Goal: Information Seeking & Learning: Get advice/opinions

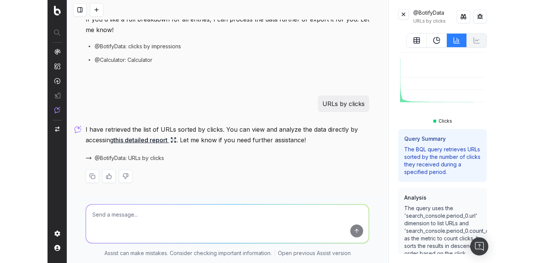
scroll to position [273, 0]
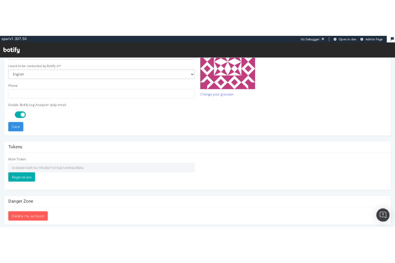
scroll to position [242, 0]
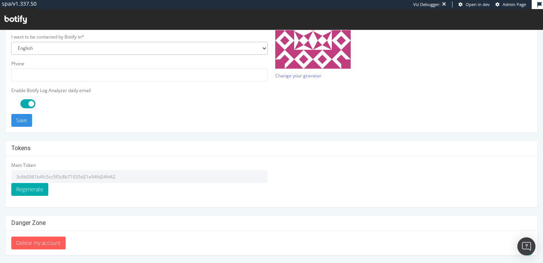
click at [118, 178] on input "3c6b0061b4fc5cc5f3c8b71035d21e94fd24fd42" at bounding box center [139, 176] width 257 height 13
click at [23, 15] on icon at bounding box center [16, 19] width 22 height 8
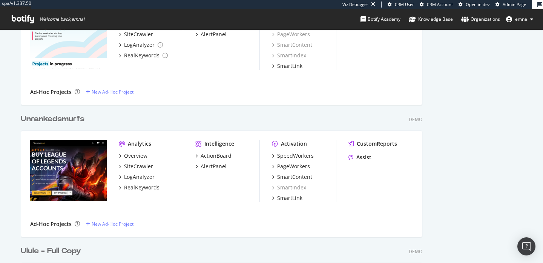
scroll to position [360, 0]
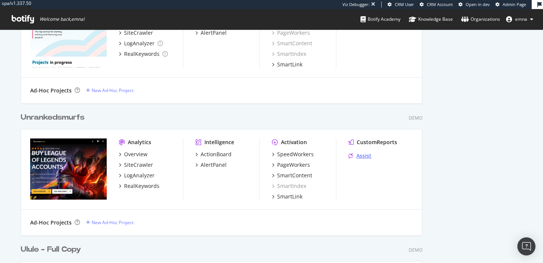
click at [365, 154] on div "Assist" at bounding box center [364, 156] width 15 height 8
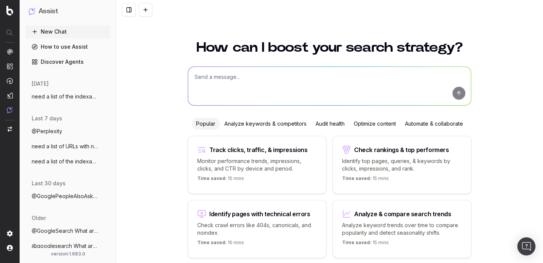
scroll to position [30, 0]
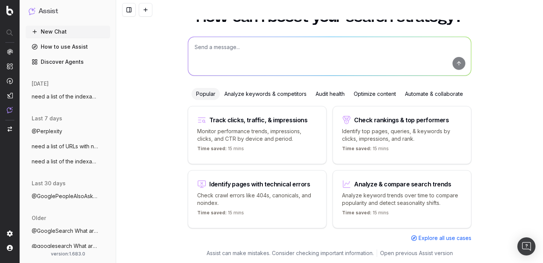
click at [289, 61] on textarea at bounding box center [329, 56] width 283 height 38
paste textarea "Top 20 pages par CTR la semaine dernière"
type textarea "Top 20 pages par CTR la semaine dernière"
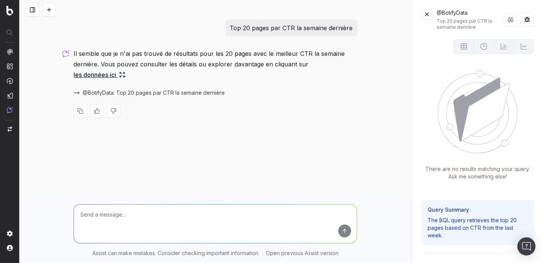
click at [470, 178] on p "There are no results matching your query. Ask me something else!" at bounding box center [478, 172] width 112 height 15
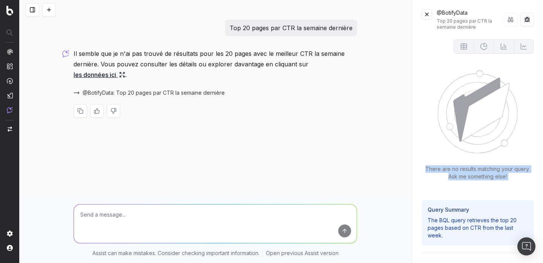
click at [470, 178] on p "There are no results matching your query. Ask me something else!" at bounding box center [478, 172] width 112 height 15
click at [115, 74] on link "les données ici" at bounding box center [100, 74] width 52 height 11
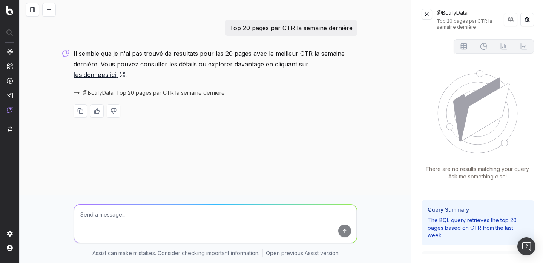
click at [130, 95] on span "@BotifyData: Top 20 pages par CTR la semaine dernière" at bounding box center [154, 93] width 142 height 8
click at [228, 94] on span at bounding box center [231, 93] width 6 height 6
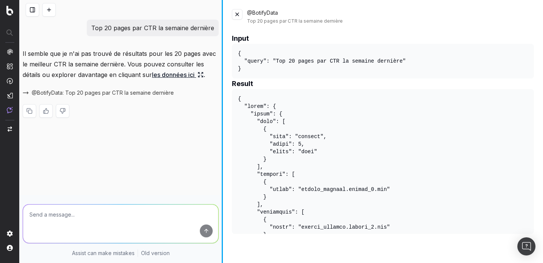
click at [221, 130] on div "Top 20 pages par CTR la semaine dernière Il semble que je n'ai pas trouvé de ré…" at bounding box center [282, 131] width 524 height 263
click at [103, 227] on textarea at bounding box center [121, 224] width 196 height 38
paste textarea "Monthly traffic performance across devices;"
type textarea "Monthly traffic performance across devices;"
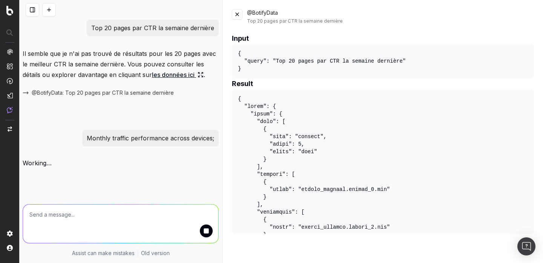
click at [240, 15] on button at bounding box center [237, 14] width 11 height 11
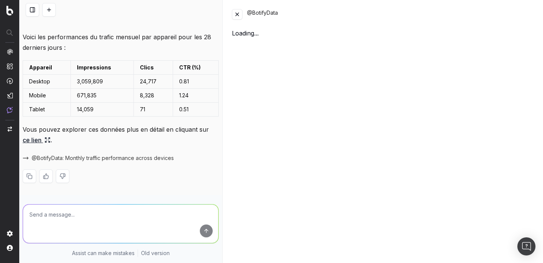
scroll to position [127, 0]
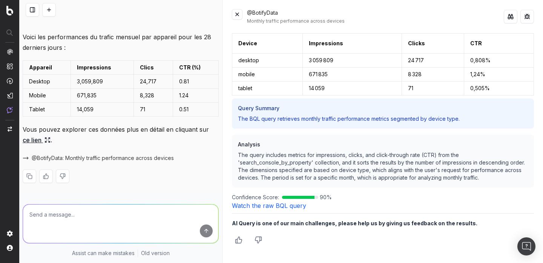
click at [307, 166] on p "The query includes metrics for impressions, clicks, and click-through rate (CTR…" at bounding box center [383, 166] width 290 height 30
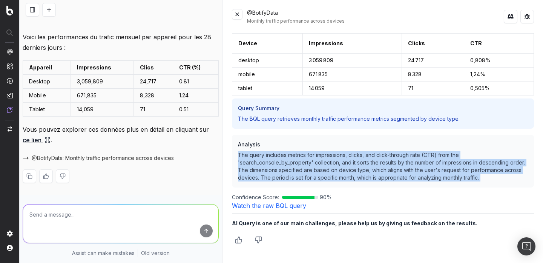
click at [307, 166] on p "The query includes metrics for impressions, clicks, and click-through rate (CTR…" at bounding box center [383, 166] width 290 height 30
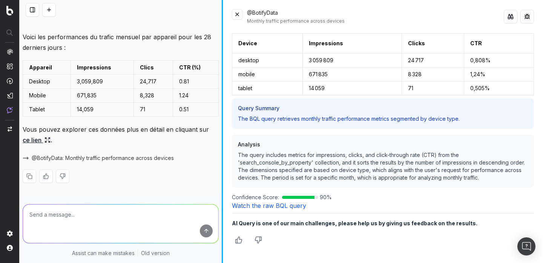
scroll to position [106, 0]
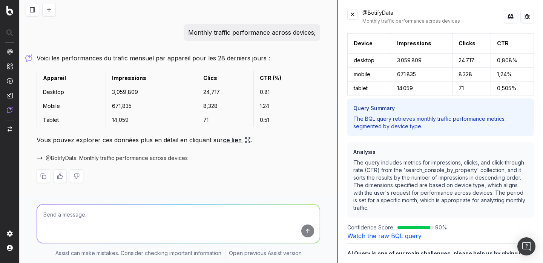
click at [338, 129] on div at bounding box center [337, 131] width 1 height 263
click at [238, 213] on textarea at bounding box center [178, 224] width 283 height 38
paste textarea "Traffic trends by branded vs non branded;"
type textarea "Traffic trends by branded vs non branded;"
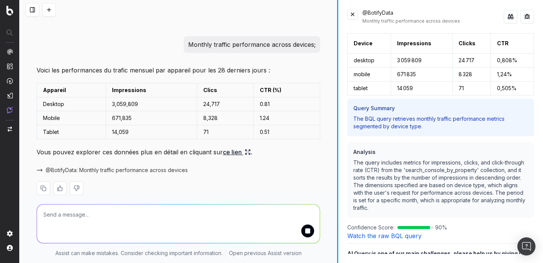
scroll to position [92, 0]
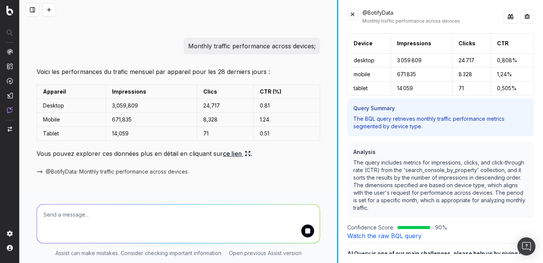
click at [256, 46] on p "Monthly traffic performance across devices;" at bounding box center [252, 46] width 128 height 11
copy p "Monthly traffic performance across devices;"
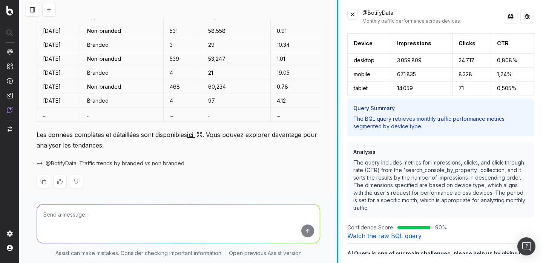
scroll to position [349, 0]
click at [199, 135] on link "ici" at bounding box center [194, 134] width 15 height 11
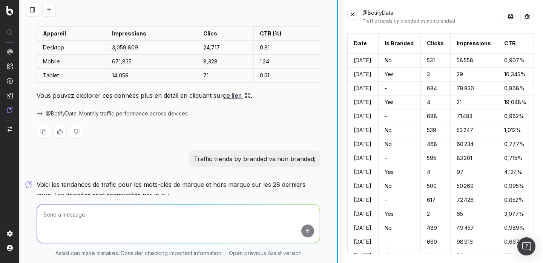
scroll to position [157, 0]
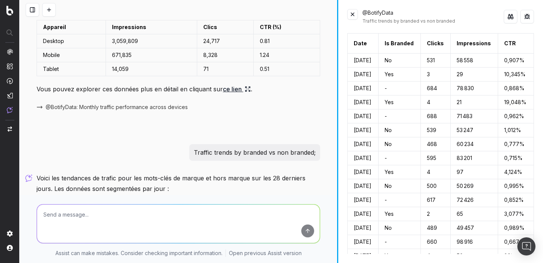
click at [293, 152] on p "Traffic trends by branded vs non branded;" at bounding box center [255, 152] width 122 height 11
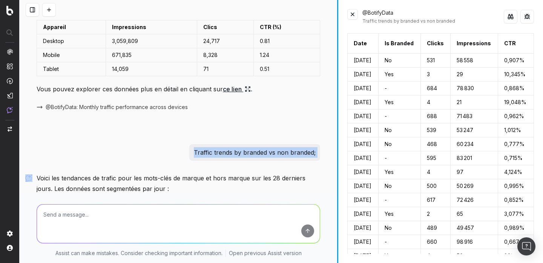
click at [289, 156] on p "Traffic trends by branded vs non branded;" at bounding box center [255, 152] width 122 height 11
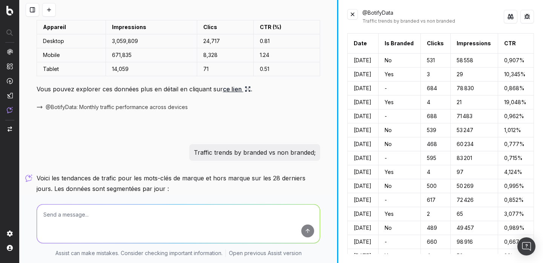
click at [283, 149] on p "Traffic trends by branded vs non branded;" at bounding box center [255, 152] width 122 height 11
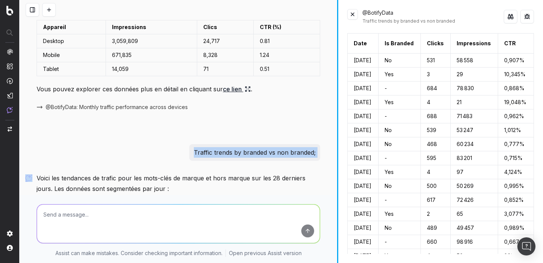
click at [263, 184] on p "Voici les tendances de trafic pour les mots-clés de marque et hors marque sur l…" at bounding box center [179, 183] width 284 height 21
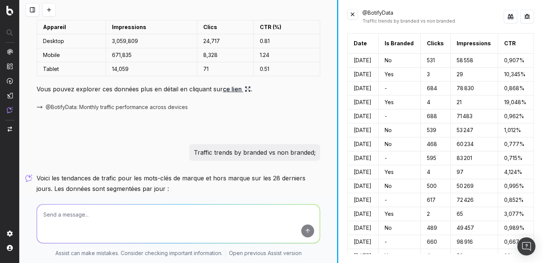
click at [263, 184] on p "Voici les tendances de trafic pour les mots-clés de marque et hors marque sur l…" at bounding box center [179, 183] width 284 height 21
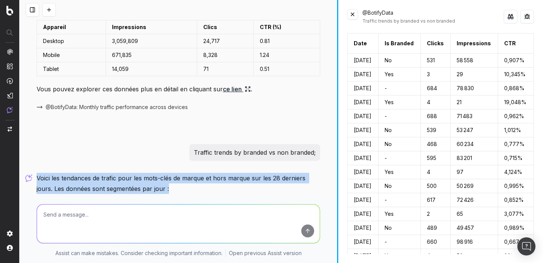
click at [272, 185] on p "Voici les tendances de trafic pour les mots-clés de marque et hors marque sur l…" at bounding box center [179, 183] width 284 height 21
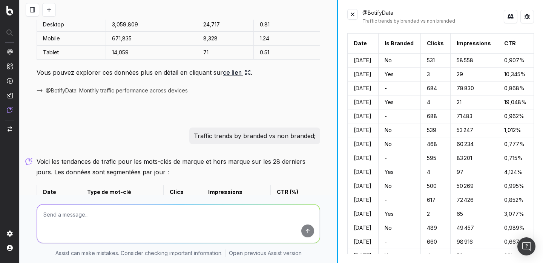
scroll to position [174, 0]
click at [163, 225] on textarea at bounding box center [178, 224] width 283 height 38
paste textarea "Impressions by country this year vs previous year"
type textarea "Impressions by country this year vs previous year"
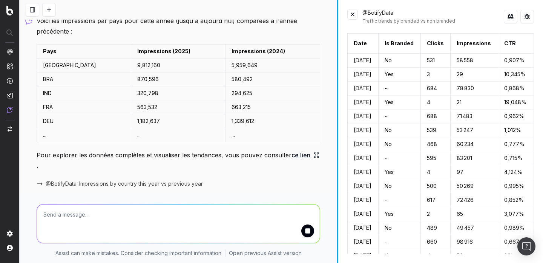
scroll to position [577, 0]
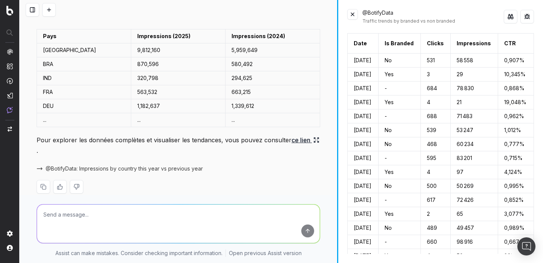
click at [134, 165] on span "@BotifyData: Impressions by country this year vs previous year" at bounding box center [124, 169] width 157 height 8
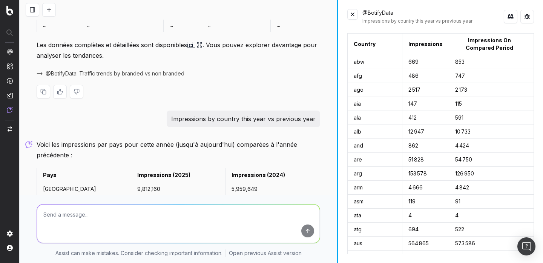
scroll to position [443, 0]
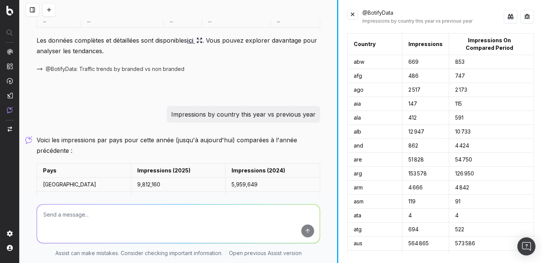
click at [277, 111] on p "Impressions by country this year vs previous year" at bounding box center [243, 114] width 145 height 11
click at [275, 121] on div "Impressions by country this year vs previous year" at bounding box center [244, 114] width 154 height 17
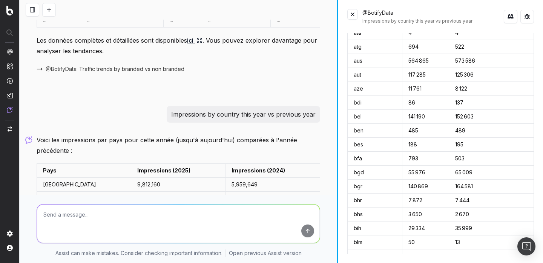
scroll to position [187, 0]
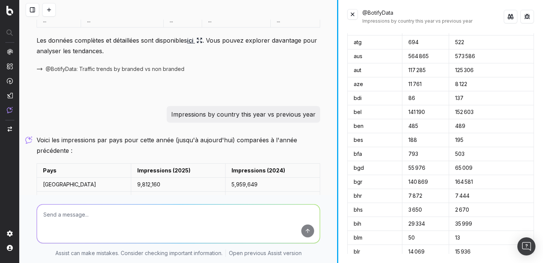
click at [374, 156] on td "bfa" at bounding box center [375, 154] width 55 height 14
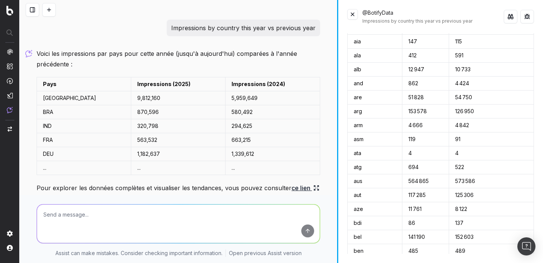
scroll to position [0, 0]
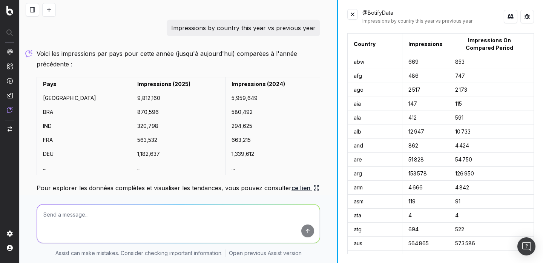
click at [357, 60] on td "abw" at bounding box center [375, 62] width 55 height 14
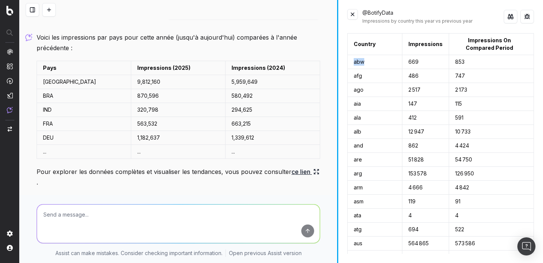
scroll to position [548, 0]
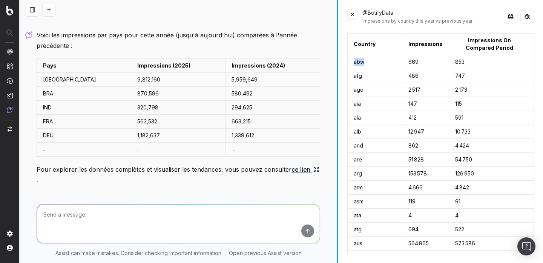
click at [403, 112] on td "412" at bounding box center [426, 118] width 47 height 14
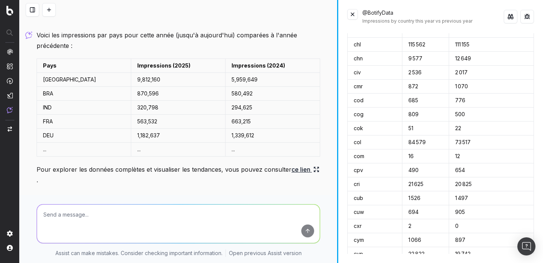
scroll to position [562, 0]
click at [403, 112] on td "809" at bounding box center [426, 115] width 47 height 14
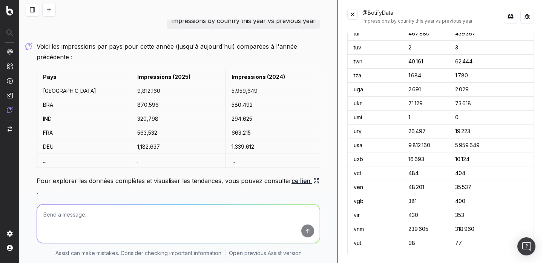
scroll to position [538, 0]
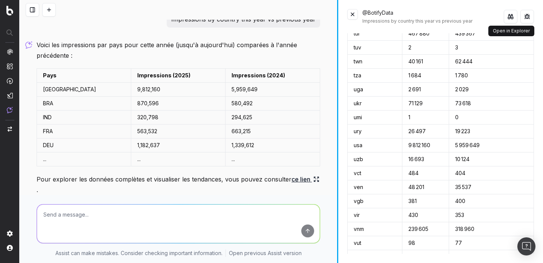
click at [505, 15] on button at bounding box center [511, 17] width 14 height 14
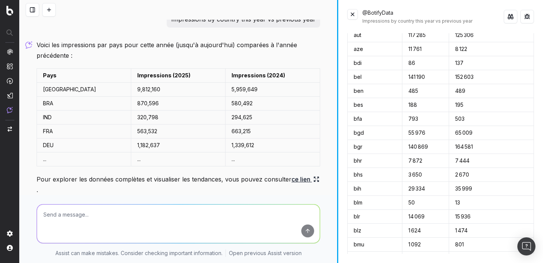
scroll to position [0, 0]
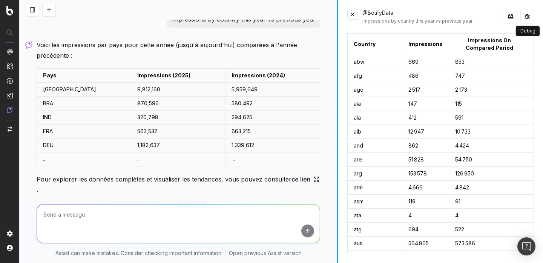
click at [529, 18] on button at bounding box center [528, 17] width 14 height 14
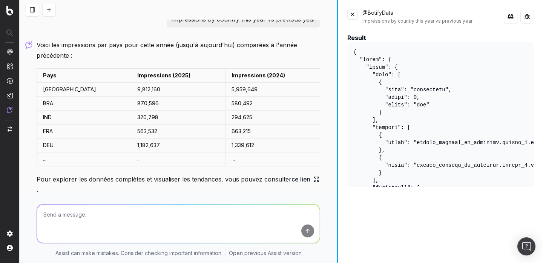
click at [428, 91] on pre at bounding box center [441, 114] width 187 height 145
click at [394, 93] on pre at bounding box center [441, 114] width 187 height 145
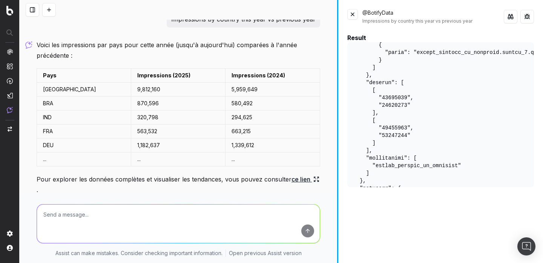
scroll to position [151, 0]
click at [399, 95] on pre at bounding box center [441, 114] width 187 height 145
click at [402, 105] on pre at bounding box center [441, 114] width 187 height 145
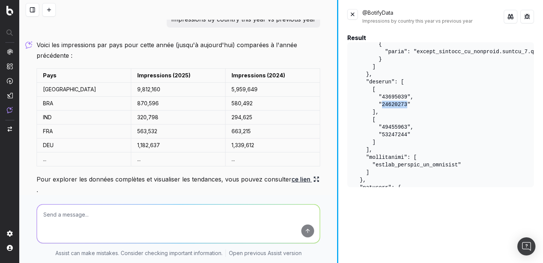
click at [400, 135] on pre at bounding box center [441, 114] width 187 height 145
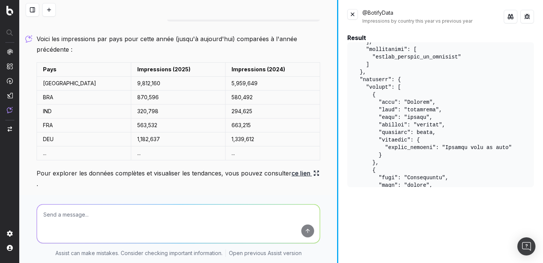
scroll to position [577, 0]
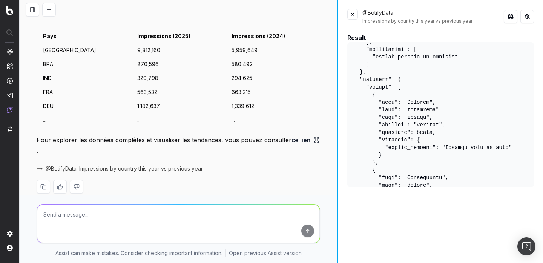
click at [190, 216] on textarea at bounding box center [178, 224] width 283 height 38
paste textarea "Sum of Clicks where keyword is branded;"
type textarea "Sum of Clicks where keyword is branded;"
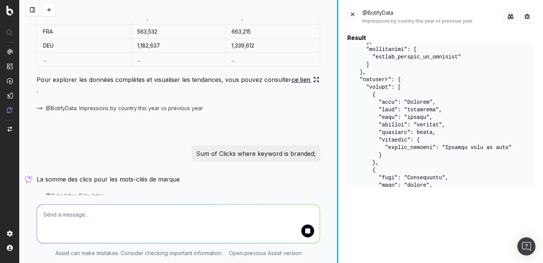
scroll to position [663, 0]
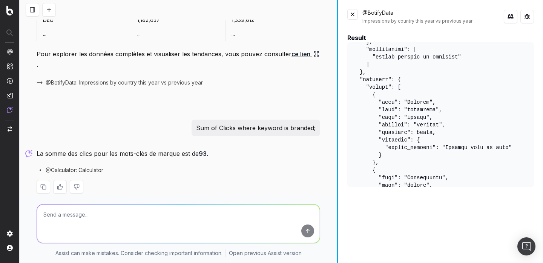
click at [246, 216] on textarea at bounding box center [178, 224] width 283 height 38
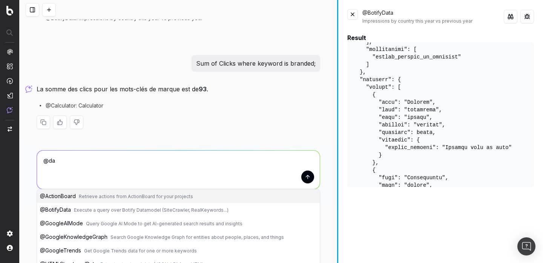
scroll to position [685, 0]
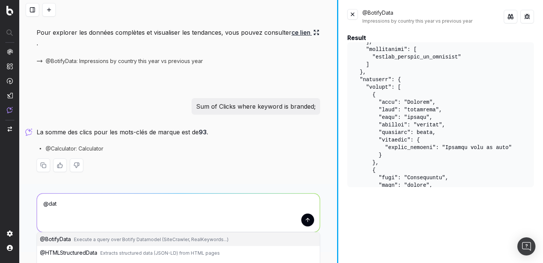
click at [207, 237] on span "Execute a query over Botify Datamodel (SiteCrawler, RealKeywords...)" at bounding box center [151, 240] width 155 height 6
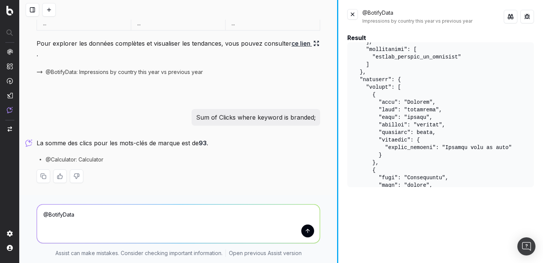
scroll to position [663, 0]
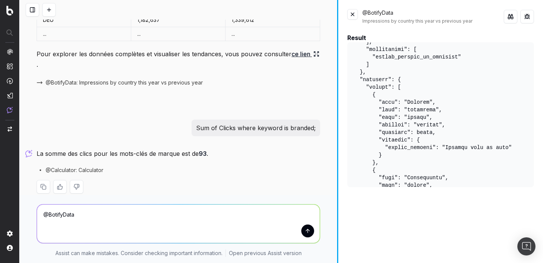
click at [222, 222] on textarea "@BotifyData" at bounding box center [178, 224] width 283 height 38
paste textarea "Sum of Clicks where keyword is branded;"
type textarea "@BotifyData Sum of Clicks where keyword is branded;"
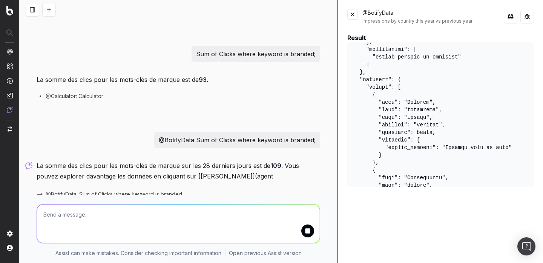
scroll to position [763, 0]
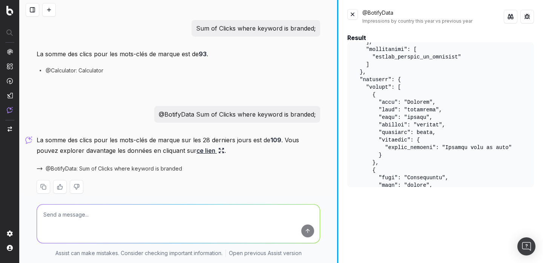
click at [199, 145] on link "ce lien" at bounding box center [211, 150] width 28 height 11
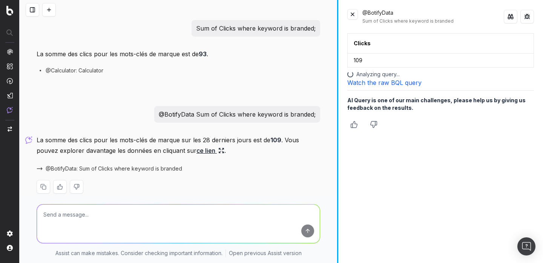
click at [407, 82] on link "Watch the raw BQL query" at bounding box center [385, 83] width 74 height 8
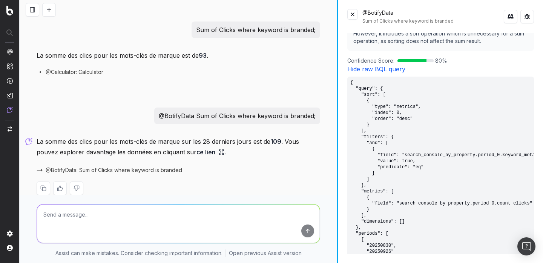
scroll to position [129, 0]
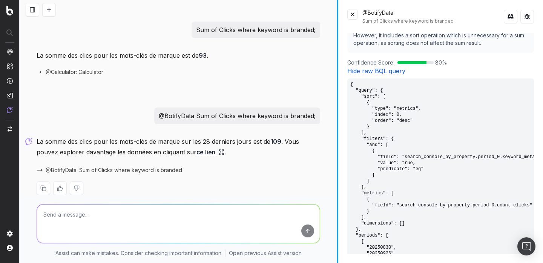
click at [371, 98] on pre "{ "query": { "sort": [ { "type": "metrics", "index": 0, "order": "desc" } ], "f…" at bounding box center [441, 187] width 187 height 217
click at [373, 111] on pre "{ "query": { "sort": [ { "type": "metrics", "index": 0, "order": "desc" } ], "f…" at bounding box center [441, 187] width 187 height 217
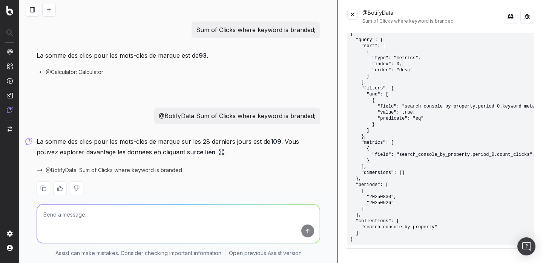
scroll to position [216, 0]
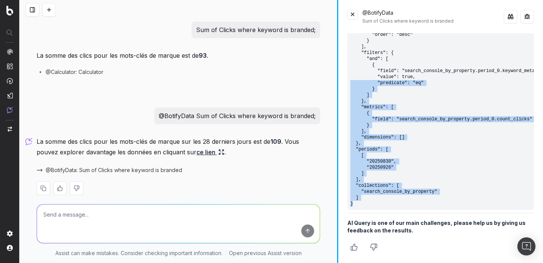
drag, startPoint x: 353, startPoint y: 202, endPoint x: 346, endPoint y: 76, distance: 126.6
click at [346, 80] on div "@BotifyData Sum of Clicks where keyword is branded Clicks 109 Query Summary The…" at bounding box center [441, 131] width 205 height 263
click at [216, 111] on p "@BotifyData Sum of Clicks where keyword is branded;" at bounding box center [237, 116] width 157 height 11
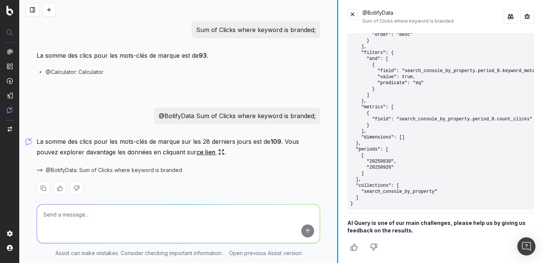
click at [216, 111] on p "@BotifyData Sum of Clicks where keyword is branded;" at bounding box center [237, 116] width 157 height 11
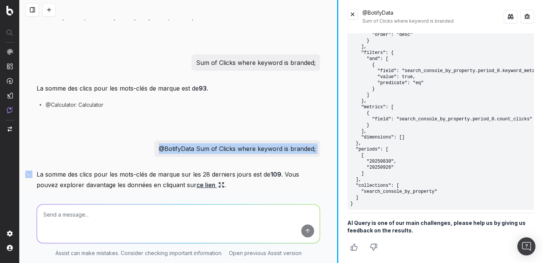
scroll to position [763, 0]
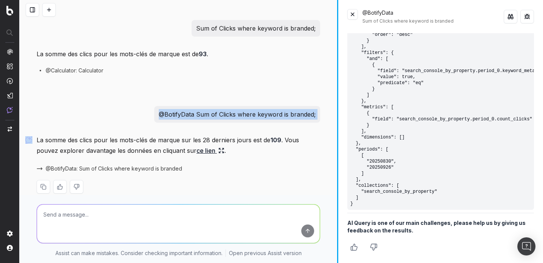
copy p "@BotifyData Sum of Clicks where keyword is branded;"
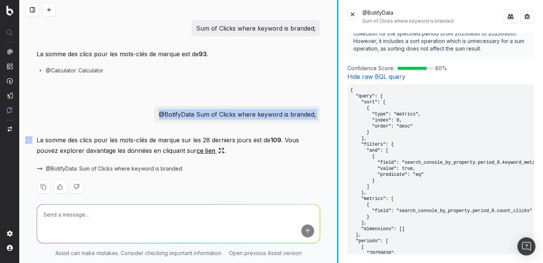
scroll to position [125, 0]
click at [389, 75] on link "Hide raw BQL query" at bounding box center [377, 76] width 58 height 8
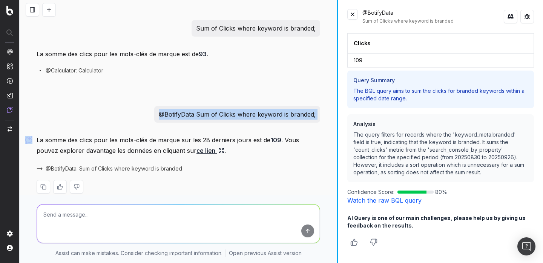
scroll to position [0, 0]
click at [379, 202] on link "Watch the raw BQL query" at bounding box center [385, 201] width 74 height 8
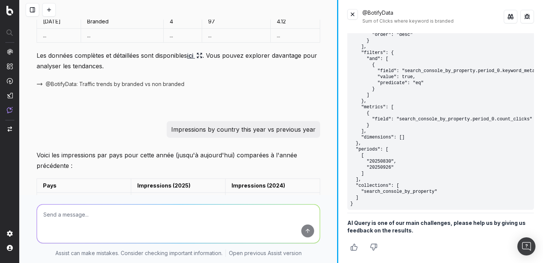
scroll to position [382, 0]
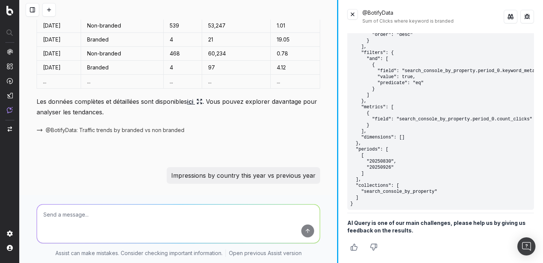
click at [216, 173] on p "Impressions by country this year vs previous year" at bounding box center [243, 175] width 145 height 11
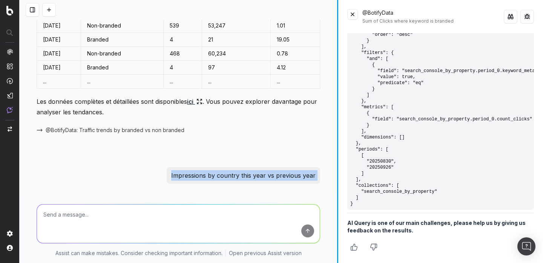
copy p "Impressions by country this year vs previous year"
click at [249, 179] on p "Impressions by country this year vs previous year" at bounding box center [243, 175] width 145 height 11
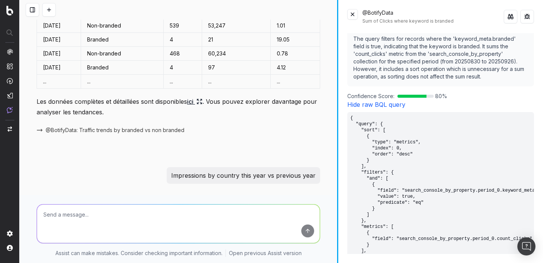
scroll to position [95, 0]
click at [377, 105] on link "Hide raw BQL query" at bounding box center [377, 106] width 58 height 8
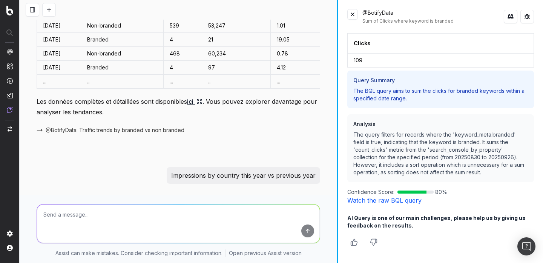
click at [359, 203] on link "Watch the raw BQL query" at bounding box center [385, 201] width 74 height 8
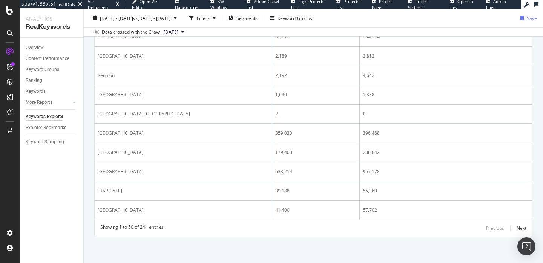
scroll to position [929, 0]
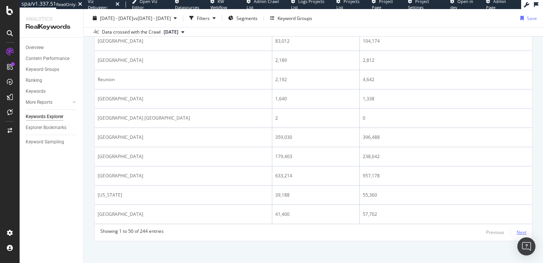
click at [521, 231] on div "Next" at bounding box center [522, 232] width 10 height 6
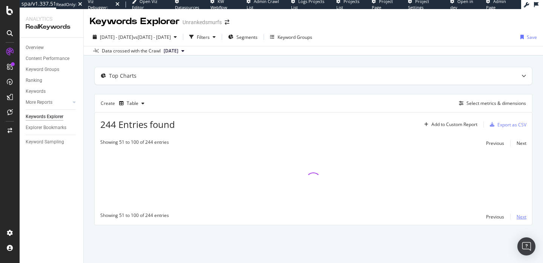
scroll to position [0, 0]
